Goal: Task Accomplishment & Management: Use online tool/utility

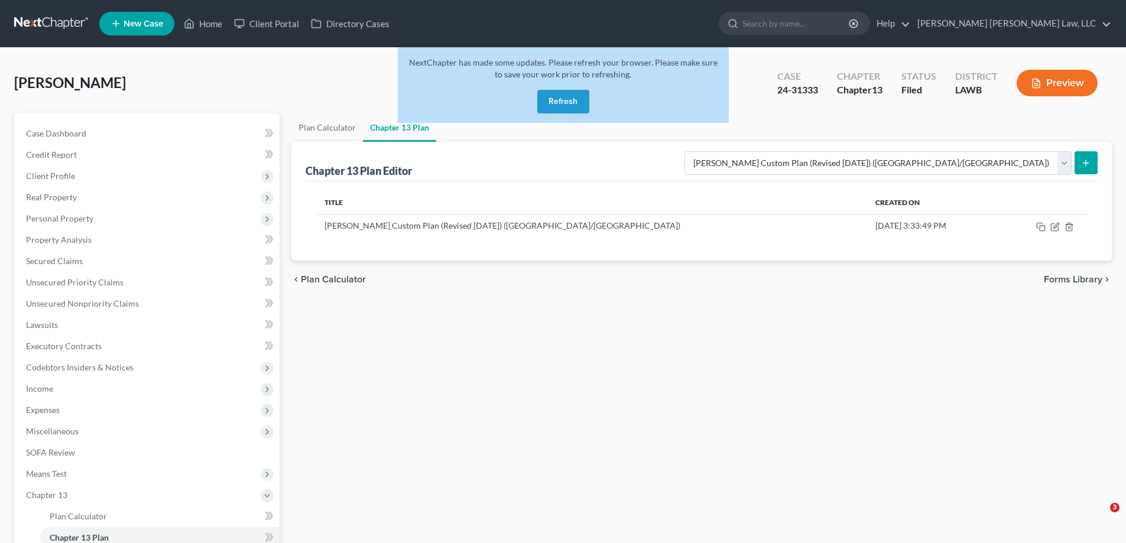
select select "1"
drag, startPoint x: 565, startPoint y: 102, endPoint x: 426, endPoint y: 325, distance: 263.5
click at [564, 102] on button "Refresh" at bounding box center [563, 102] width 52 height 24
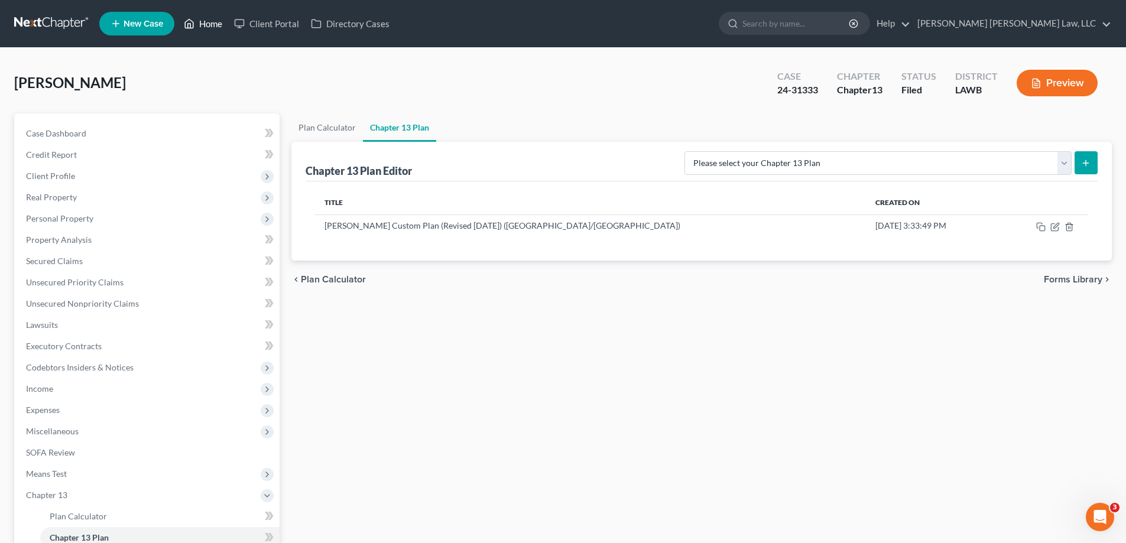
click at [218, 16] on link "Home" at bounding box center [203, 23] width 50 height 21
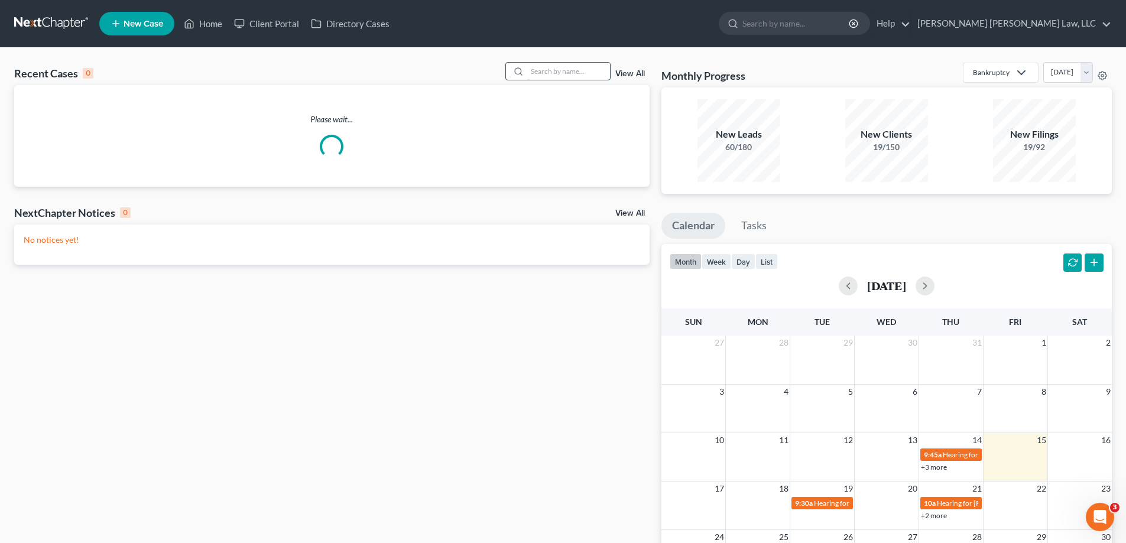
click at [555, 67] on input "search" at bounding box center [568, 71] width 83 height 17
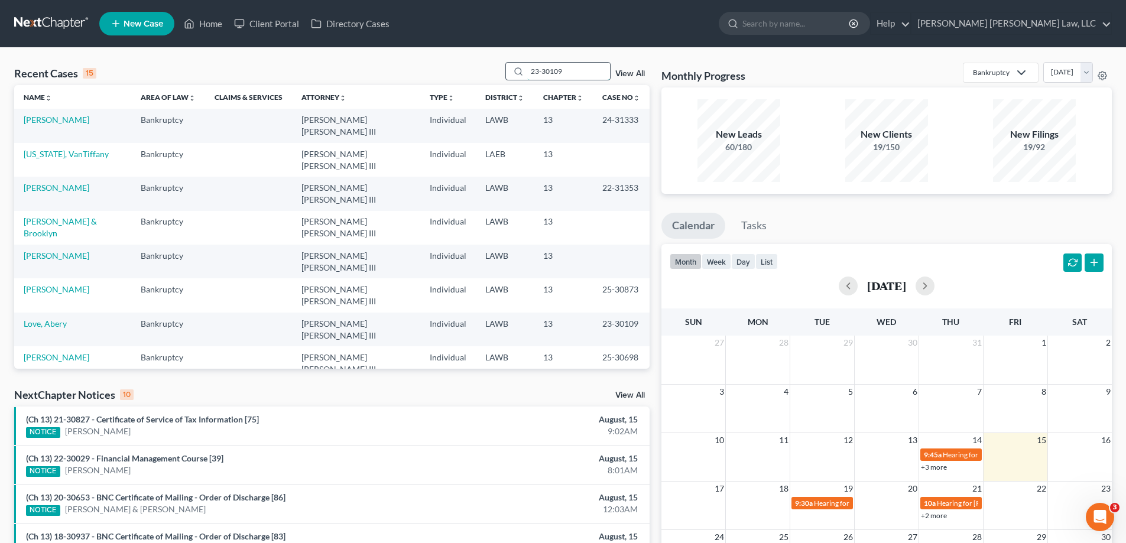
type input "23-30109"
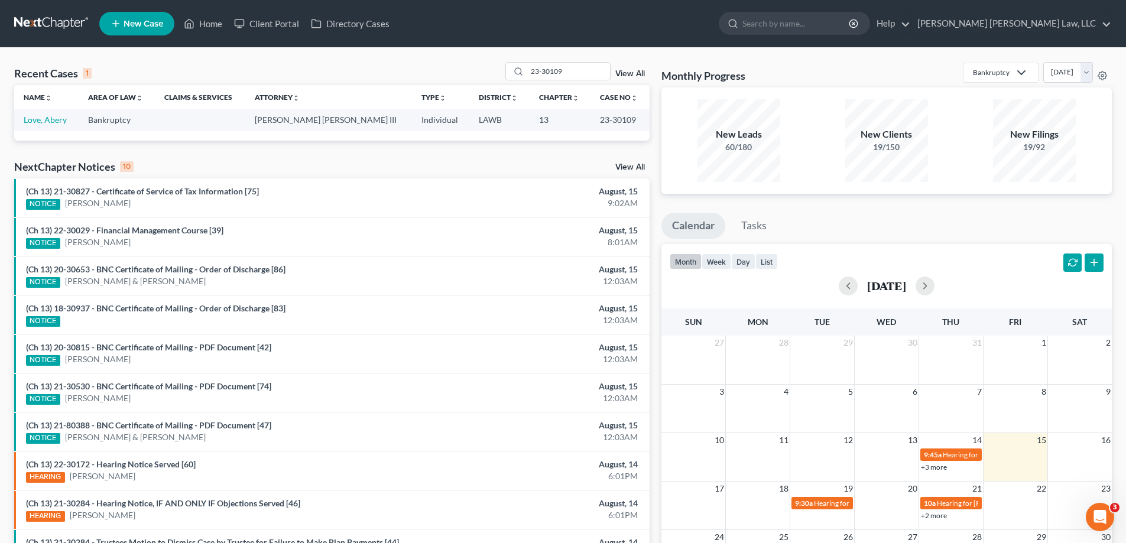
click at [28, 125] on td "Love, Abery" at bounding box center [46, 120] width 64 height 22
click at [30, 121] on link "Love, Abery" at bounding box center [45, 120] width 43 height 10
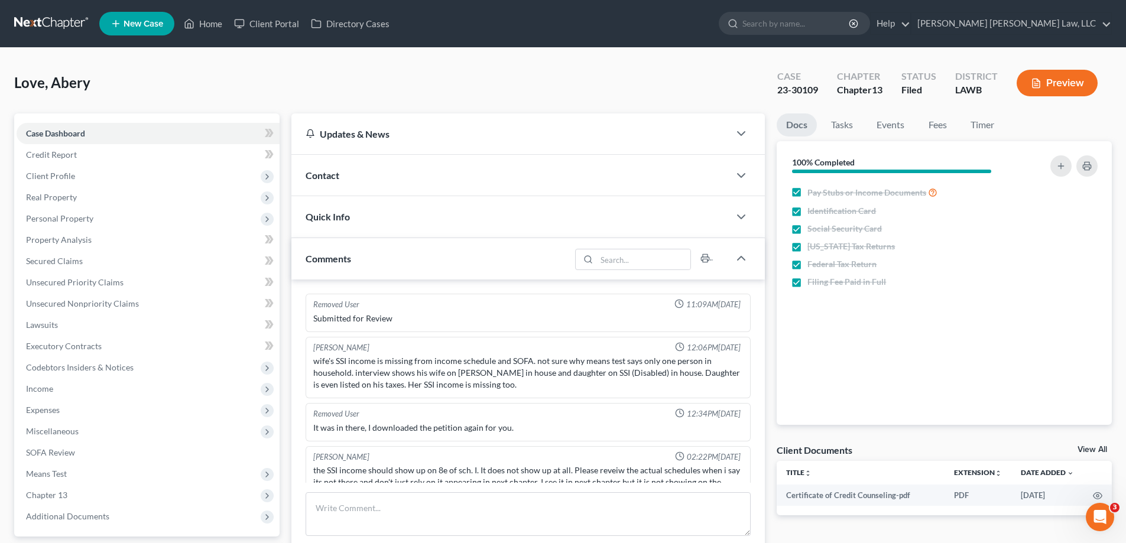
scroll to position [92, 0]
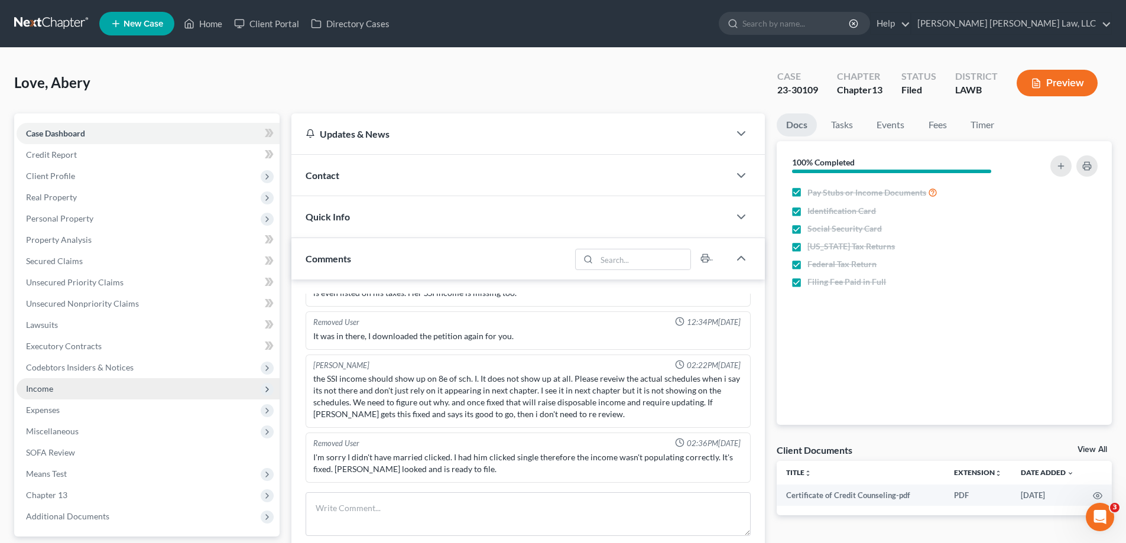
click at [74, 380] on span "Income" at bounding box center [148, 388] width 263 height 21
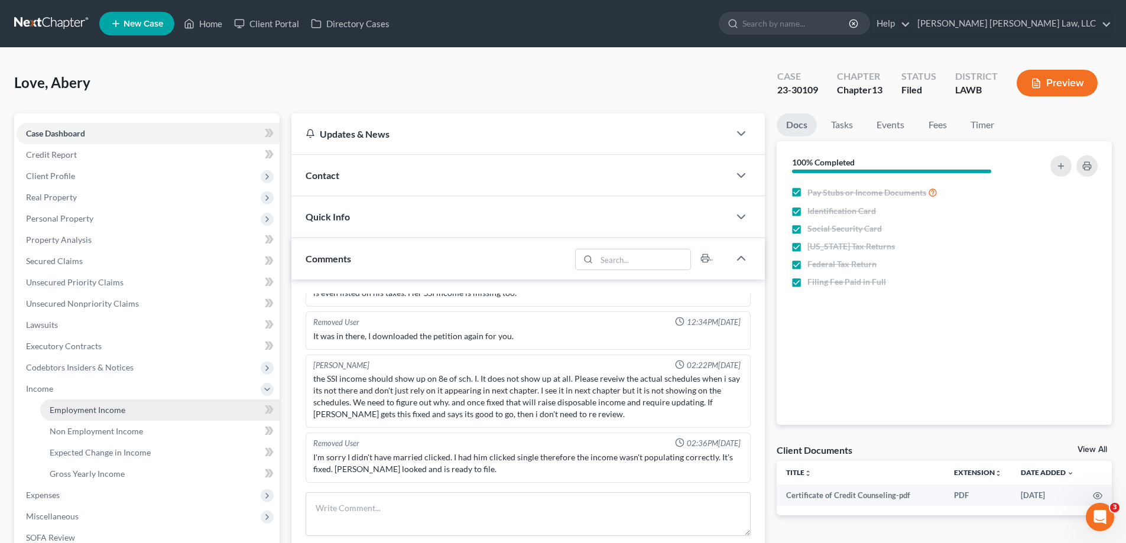
click at [99, 413] on span "Employment Income" at bounding box center [88, 410] width 76 height 10
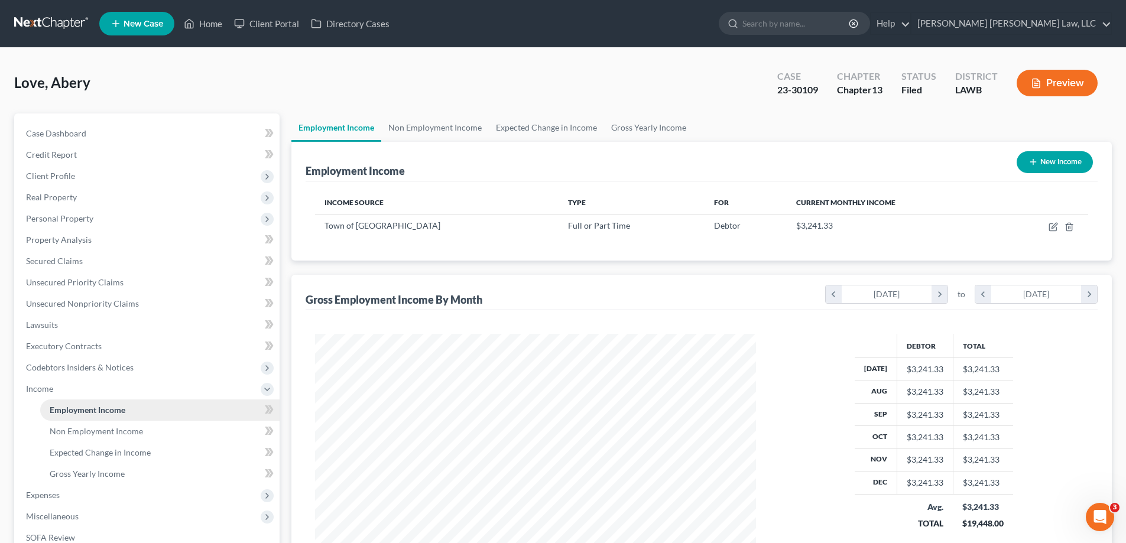
scroll to position [221, 465]
